Goal: Information Seeking & Learning: Learn about a topic

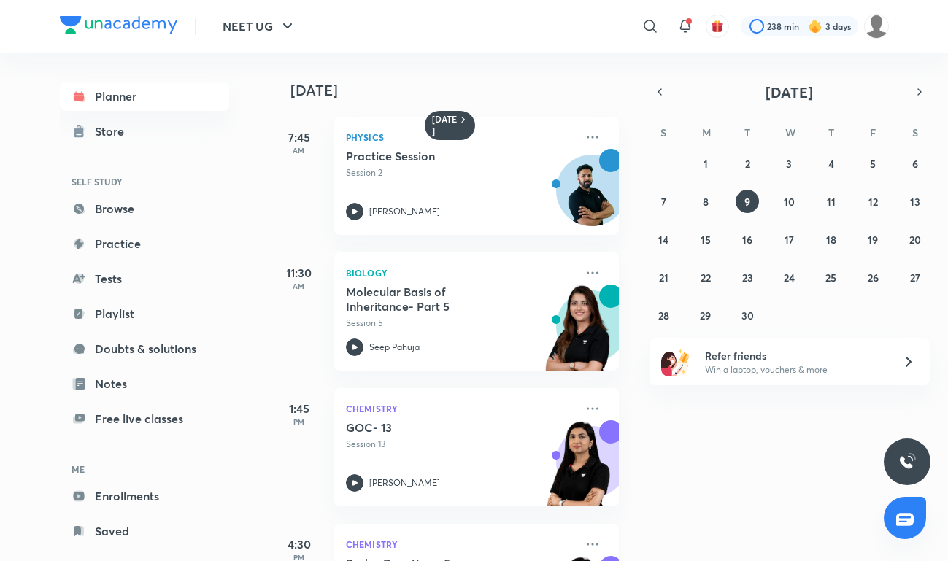
scroll to position [229, 0]
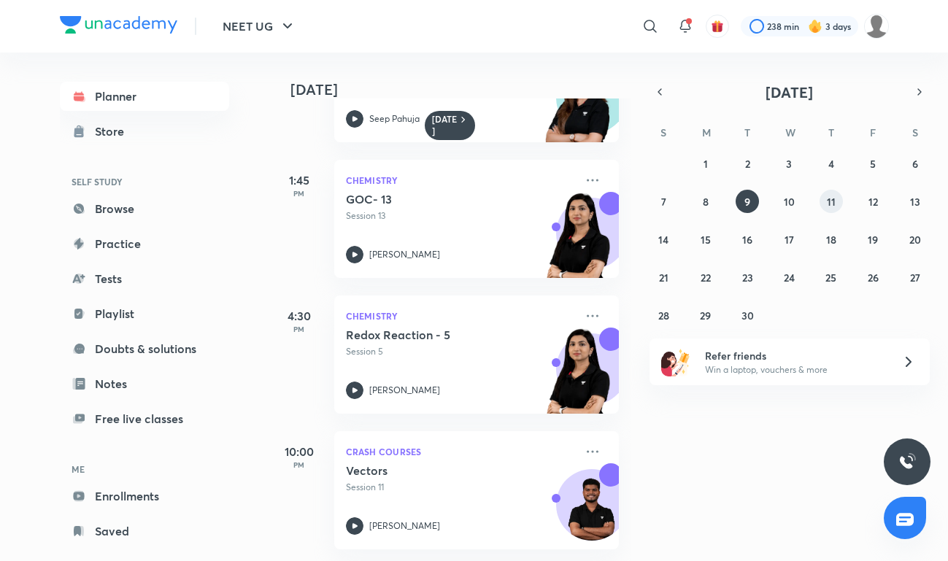
click at [826, 199] on button "11" at bounding box center [831, 201] width 23 height 23
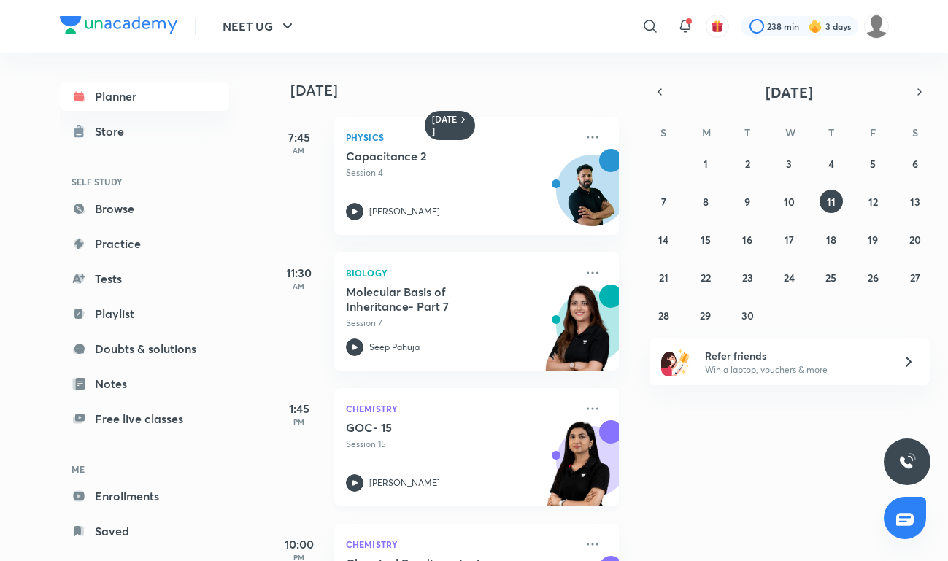
scroll to position [93, 0]
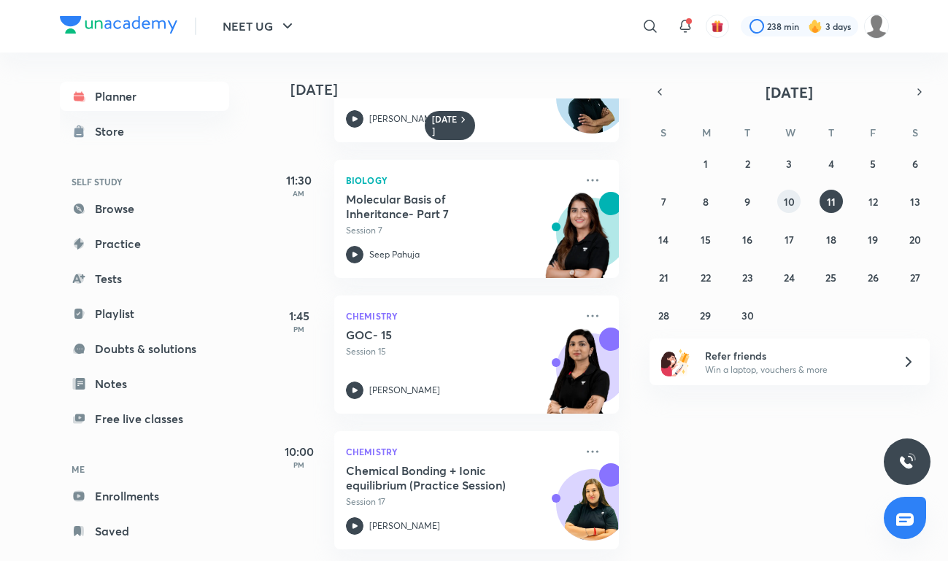
click at [781, 201] on button "10" at bounding box center [789, 201] width 23 height 23
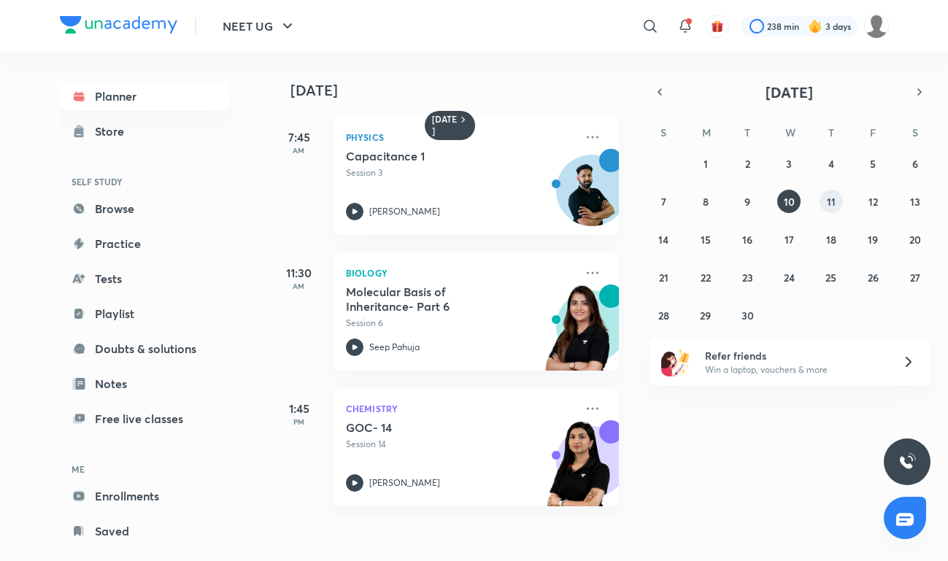
click at [838, 193] on button "11" at bounding box center [831, 201] width 23 height 23
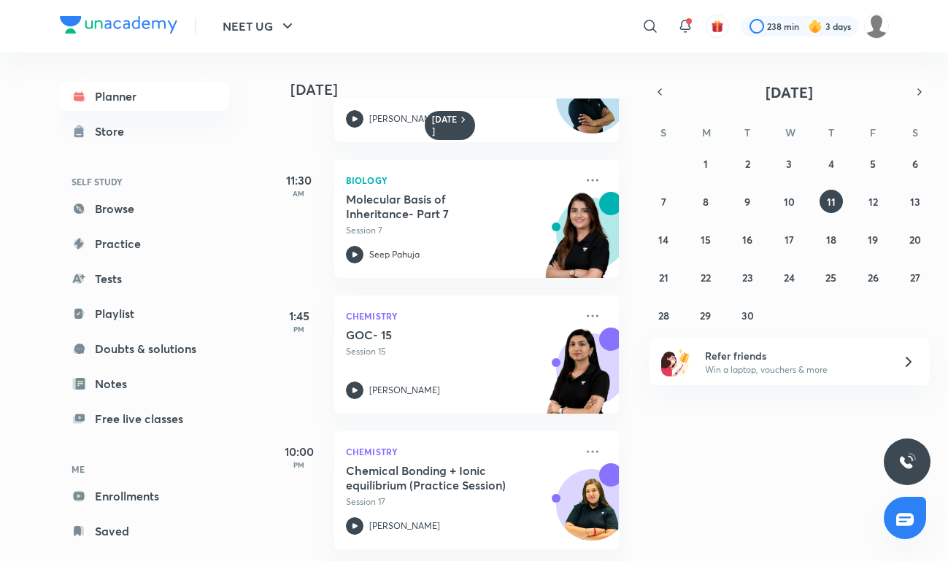
scroll to position [0, 0]
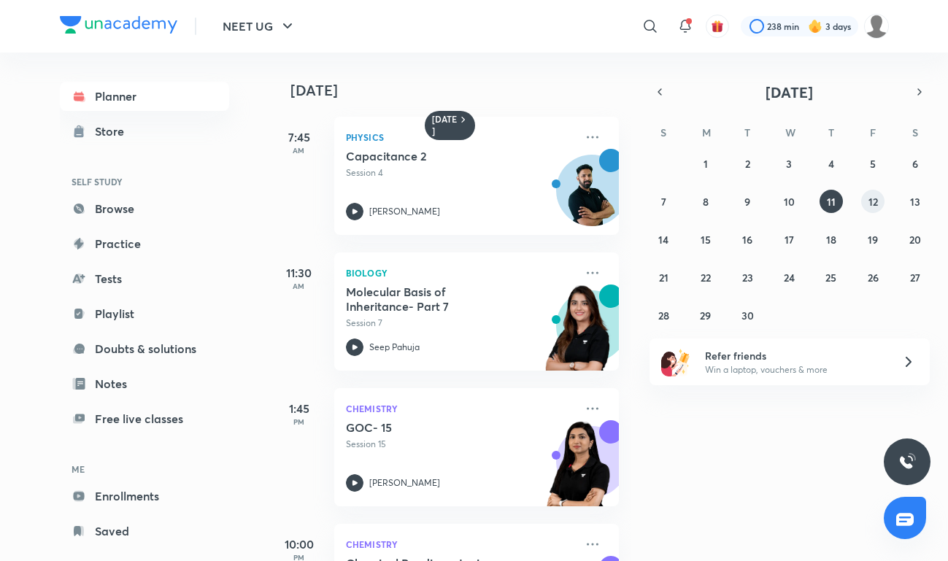
click at [876, 199] on abbr "12" at bounding box center [873, 202] width 9 height 14
click at [921, 199] on button "13" at bounding box center [915, 201] width 23 height 23
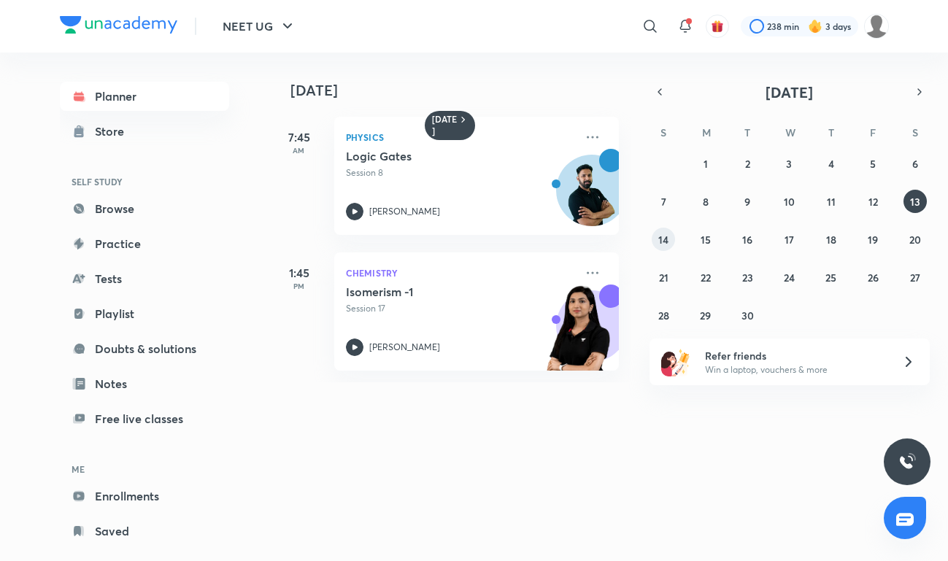
click at [667, 238] on abbr "14" at bounding box center [664, 240] width 10 height 14
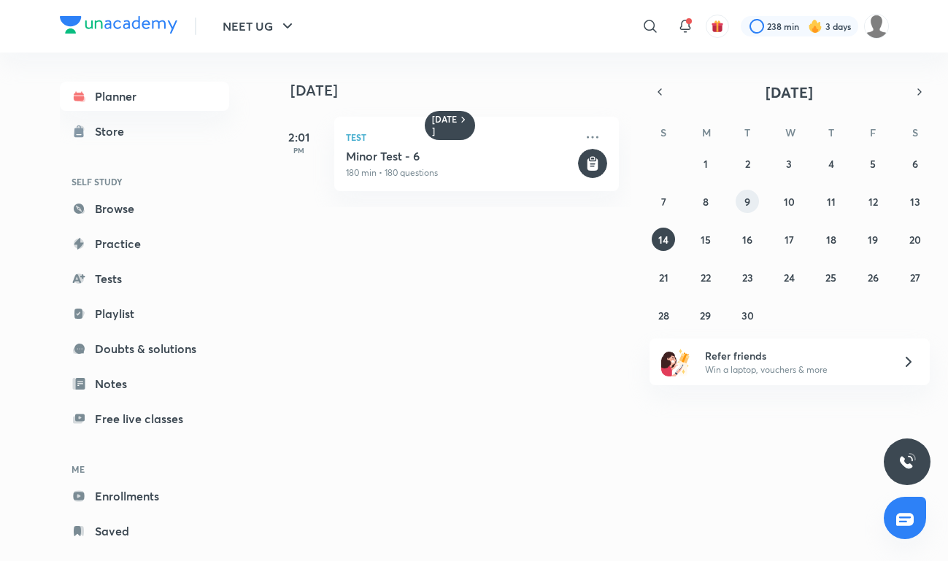
click at [754, 204] on button "9" at bounding box center [747, 201] width 23 height 23
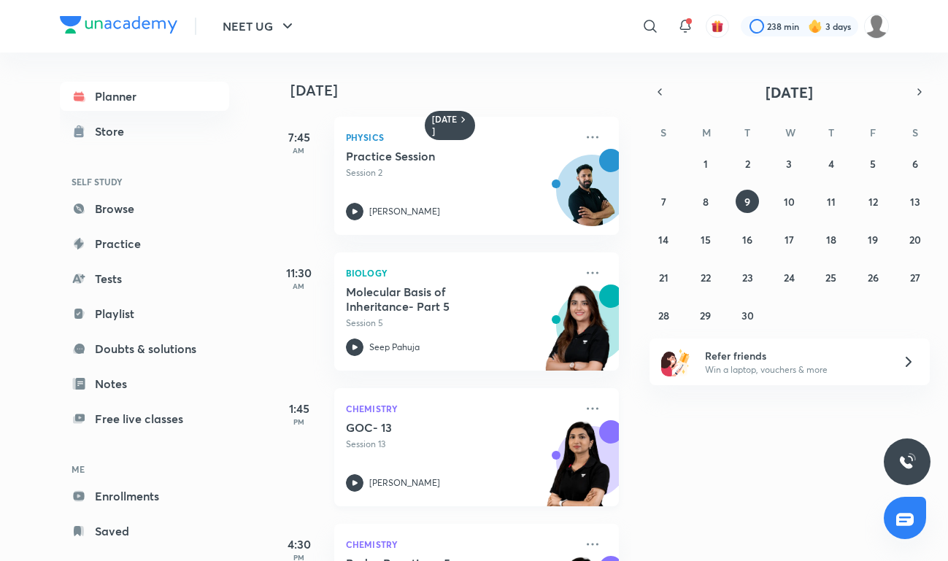
scroll to position [229, 1]
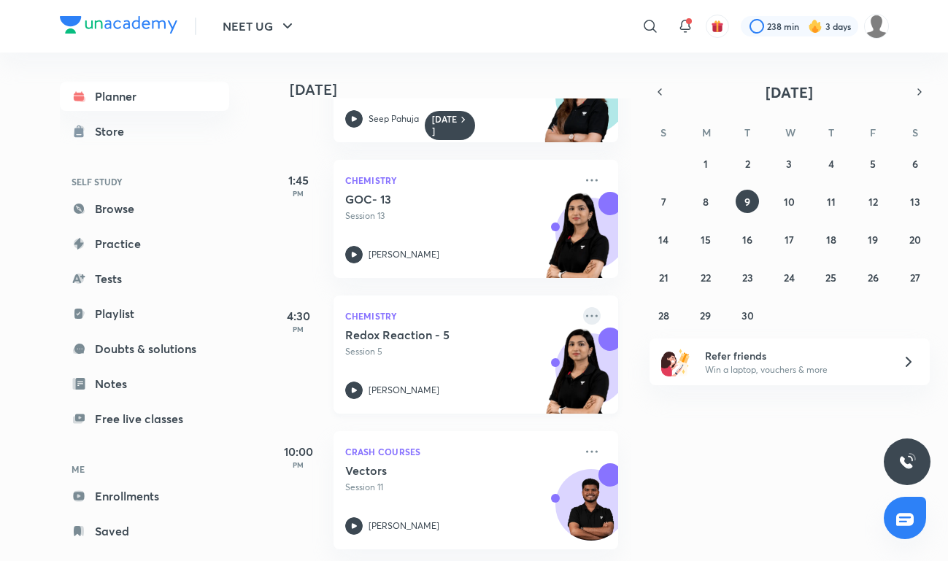
click at [593, 320] on icon at bounding box center [592, 316] width 18 height 18
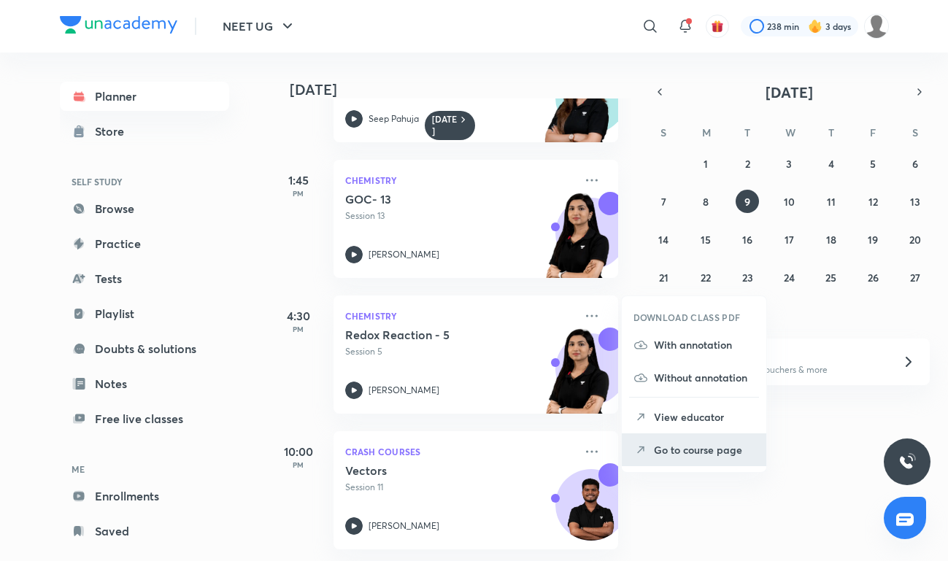
click at [644, 443] on icon at bounding box center [641, 450] width 15 height 15
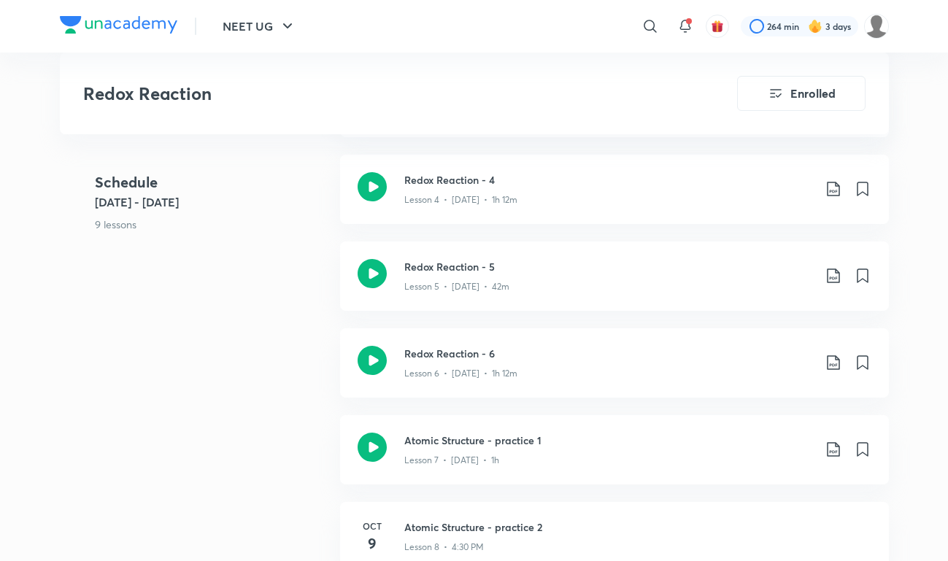
scroll to position [1000, 0]
click at [396, 366] on div "Redox Reaction - 6 Lesson 6 • [DATE] • 1h 12m" at bounding box center [614, 364] width 549 height 69
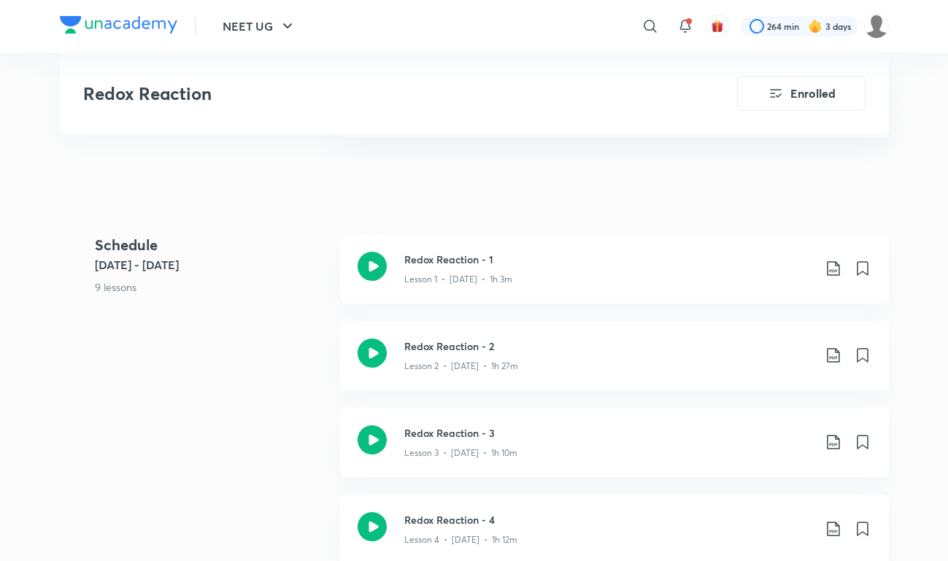
scroll to position [661, 0]
